Goal: Task Accomplishment & Management: Manage account settings

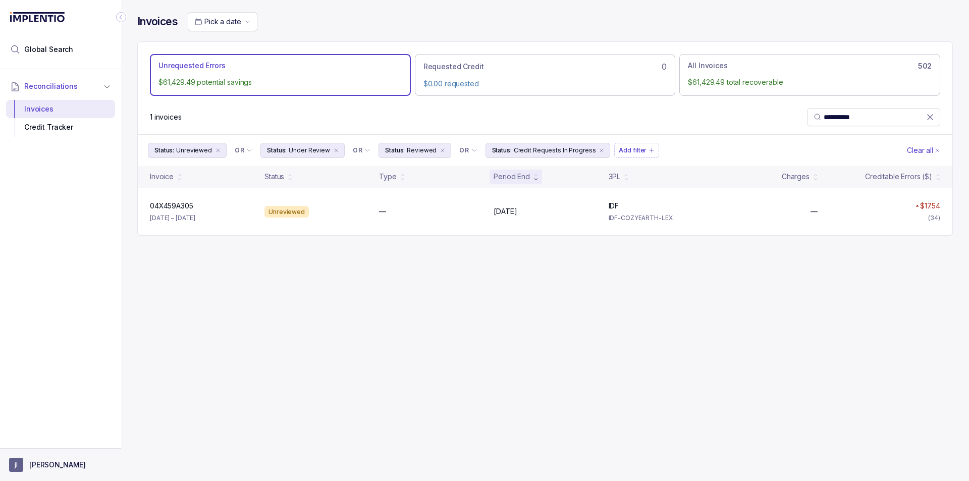
click at [46, 455] on aside "[PERSON_NAME]" at bounding box center [60, 464] width 121 height 33
click at [35, 458] on button "[PERSON_NAME]" at bounding box center [60, 465] width 103 height 14
click at [38, 440] on p "Logout" at bounding box center [67, 443] width 84 height 10
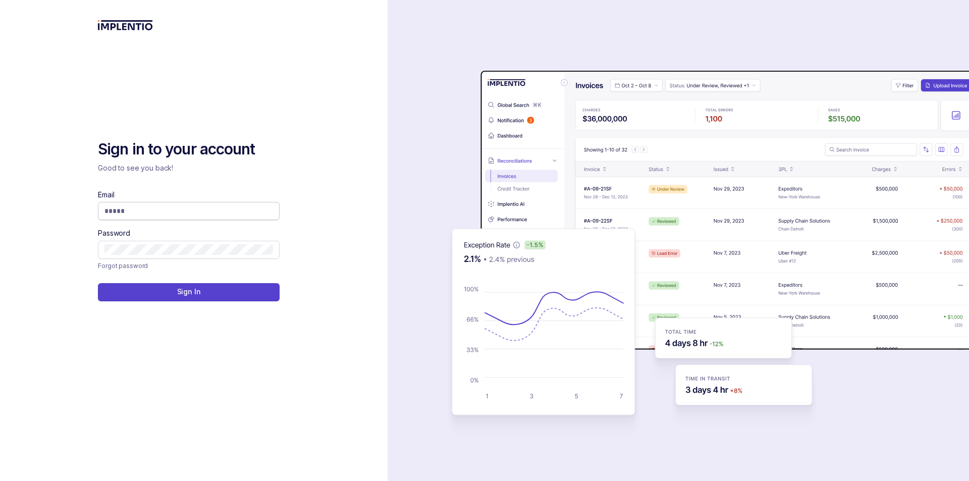
click at [224, 214] on input "Email" at bounding box center [188, 211] width 169 height 10
click at [204, 222] on div "Email Password" at bounding box center [189, 224] width 182 height 69
click at [206, 217] on span at bounding box center [189, 211] width 182 height 18
click at [205, 213] on input "Email" at bounding box center [188, 211] width 169 height 10
type input "**********"
